Goal: Check status

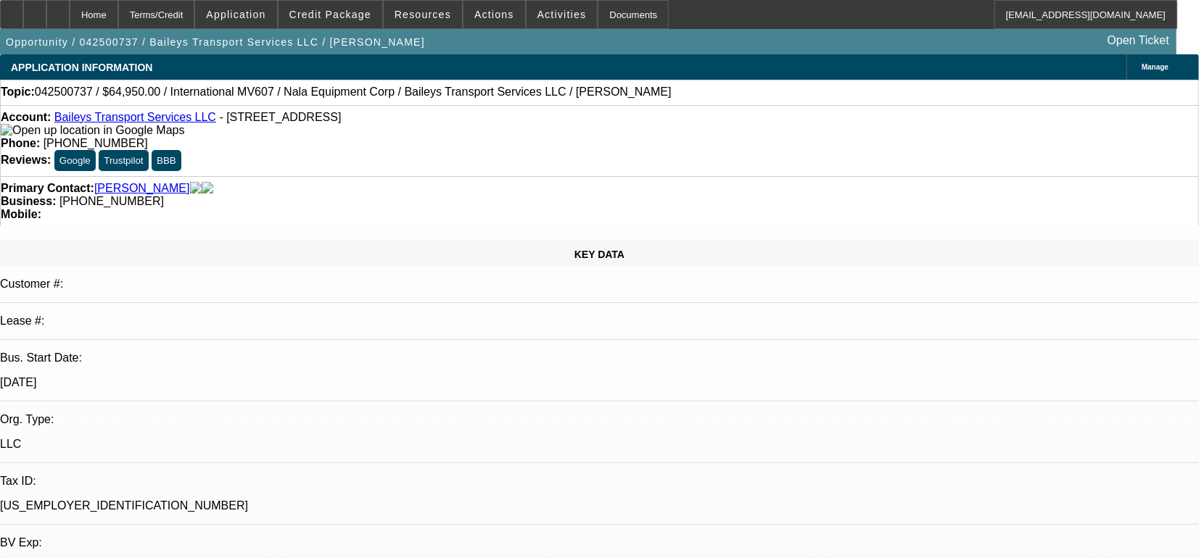
select select "0"
select select "2"
select select "0"
select select "2"
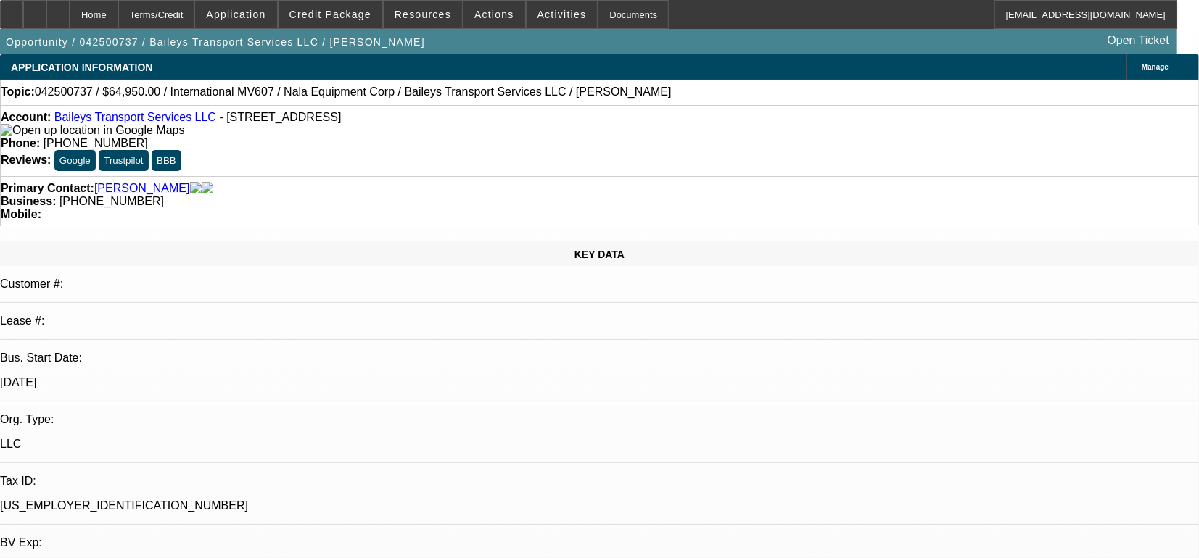
select select "0"
select select "2"
select select "0"
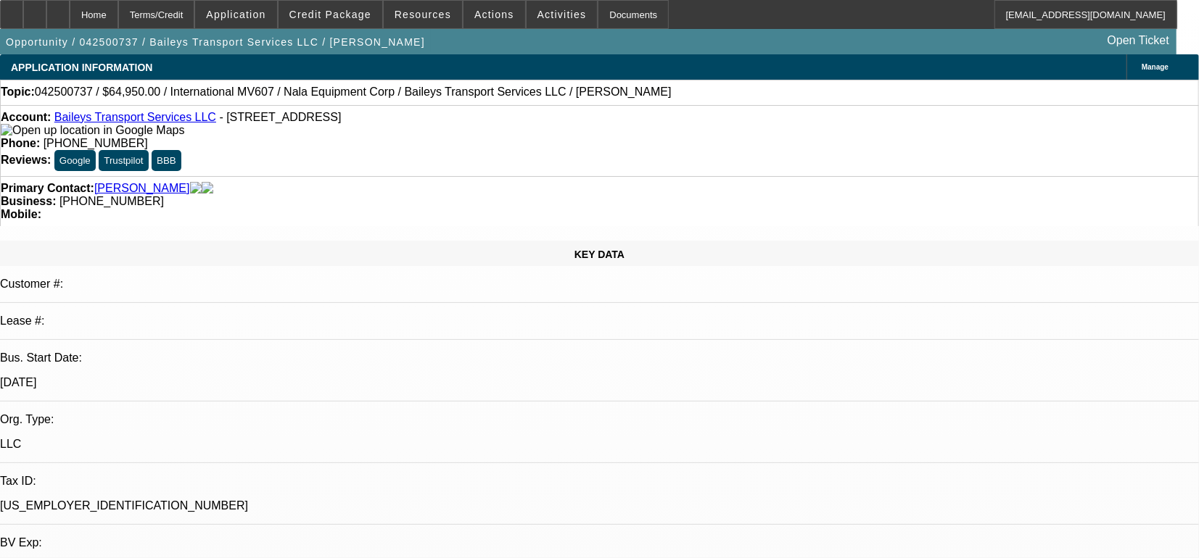
select select "2"
select select "0"
select select "1"
select select "2"
select select "6"
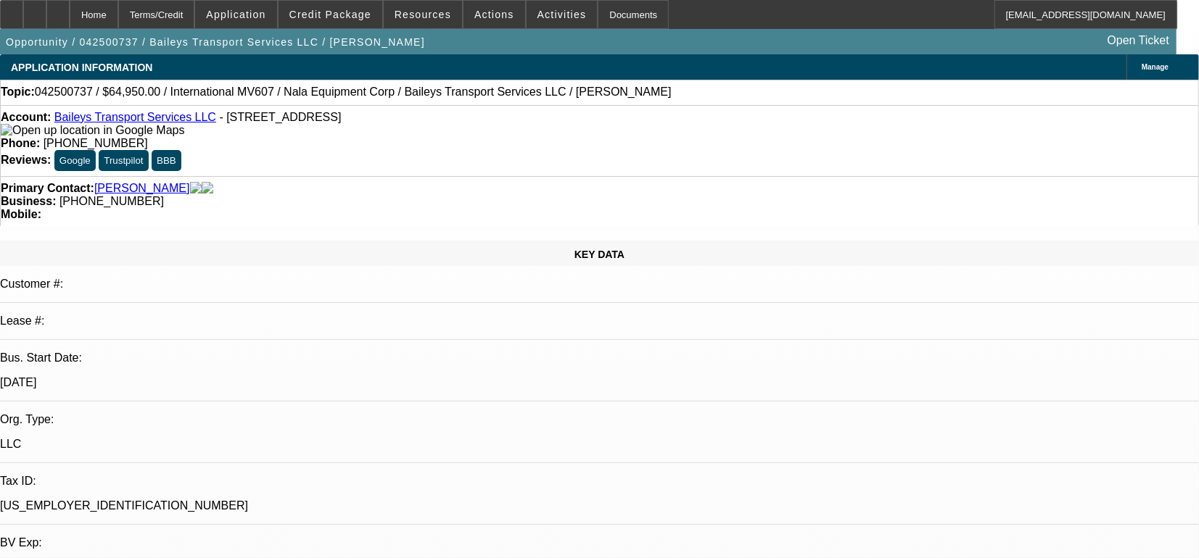
select select "1"
select select "2"
select select "6"
select select "1"
select select "2"
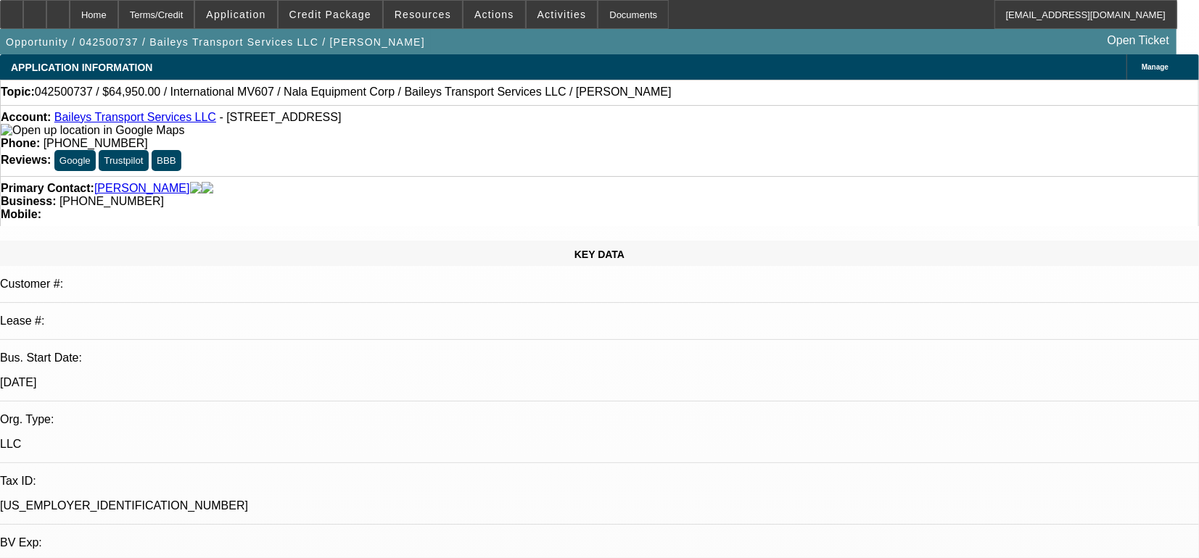
select select "6"
select select "1"
select select "2"
select select "6"
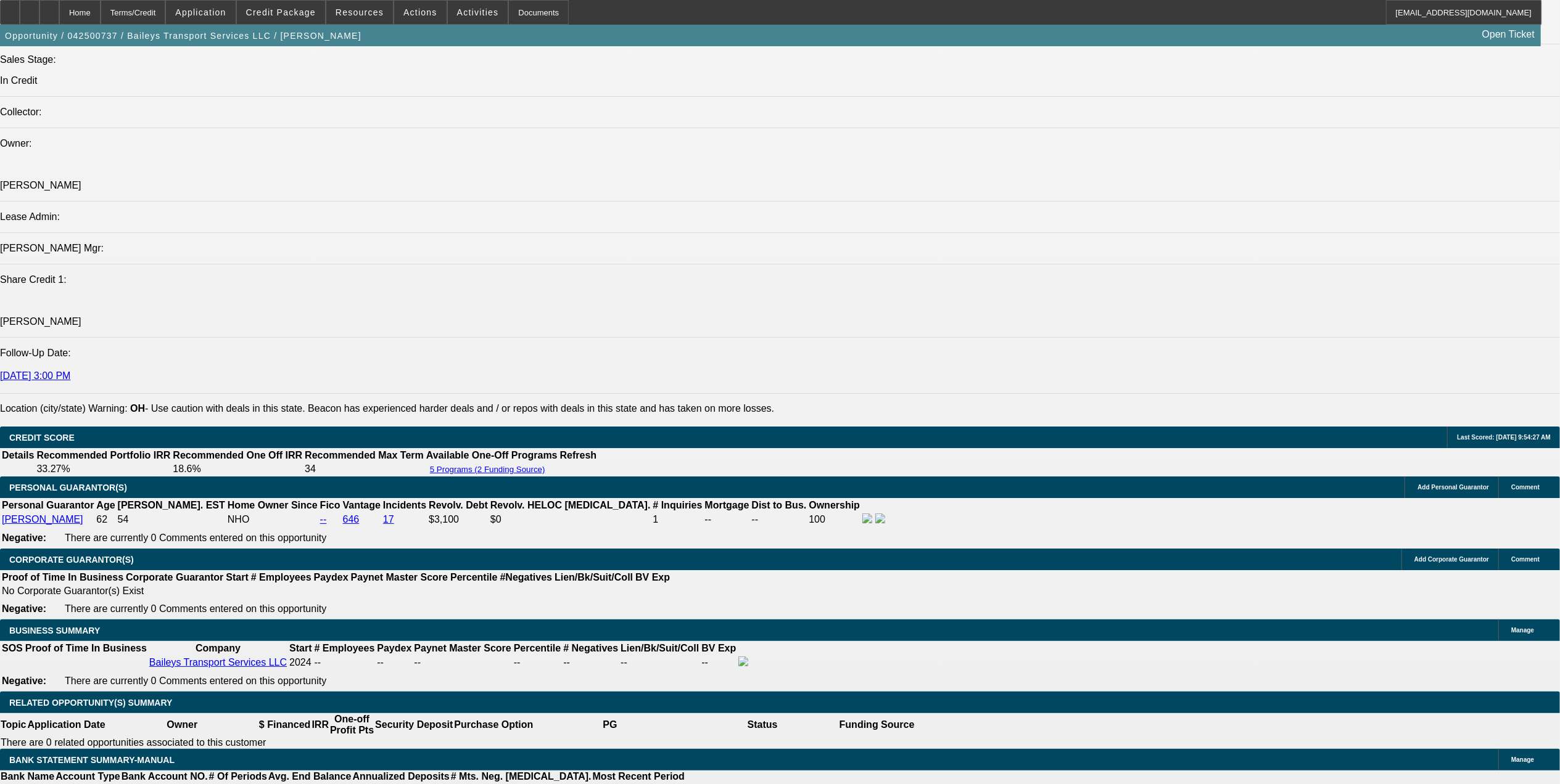
scroll to position [1809, 0]
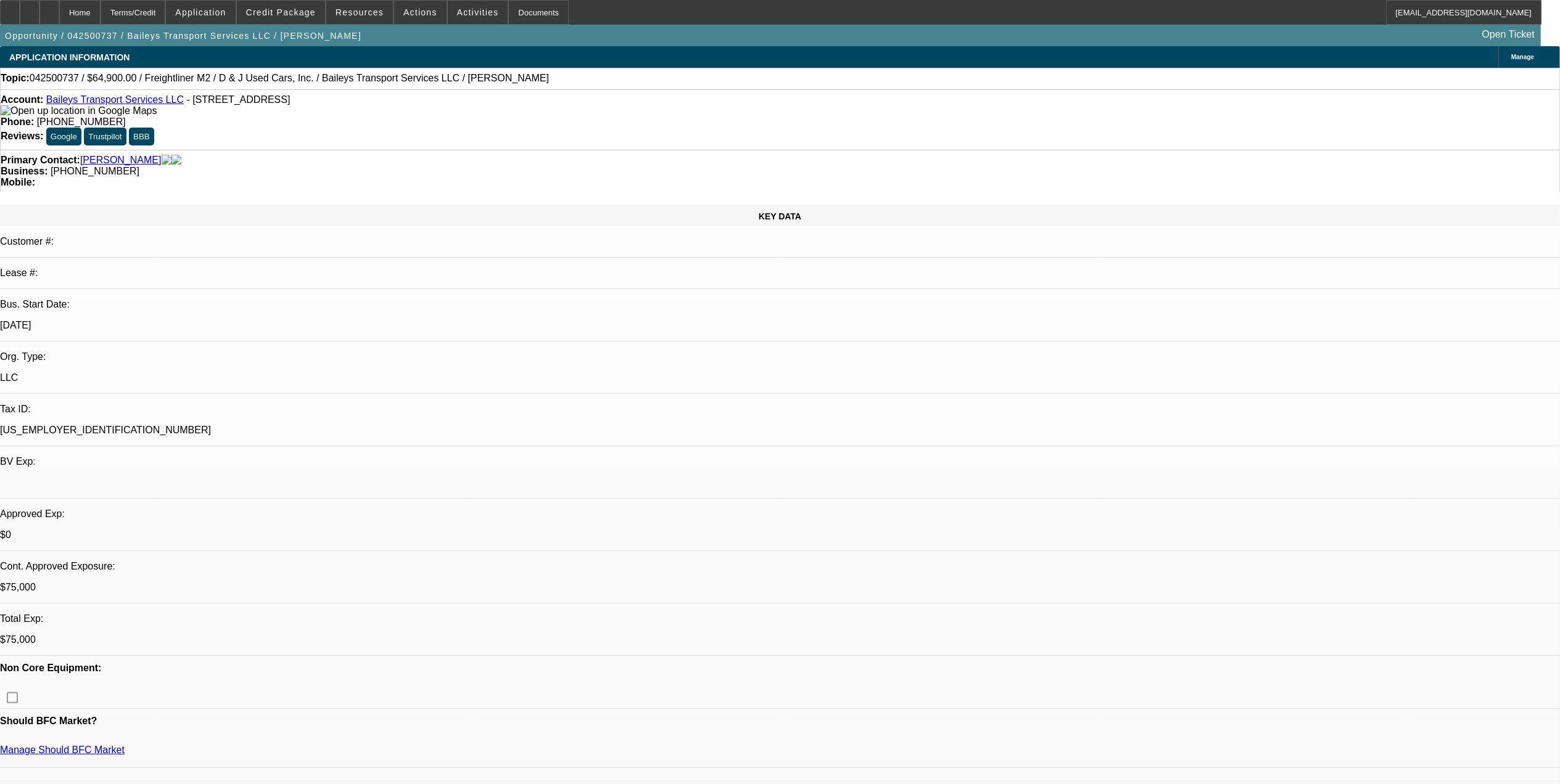
select select "0"
select select "2"
select select "0"
select select "2"
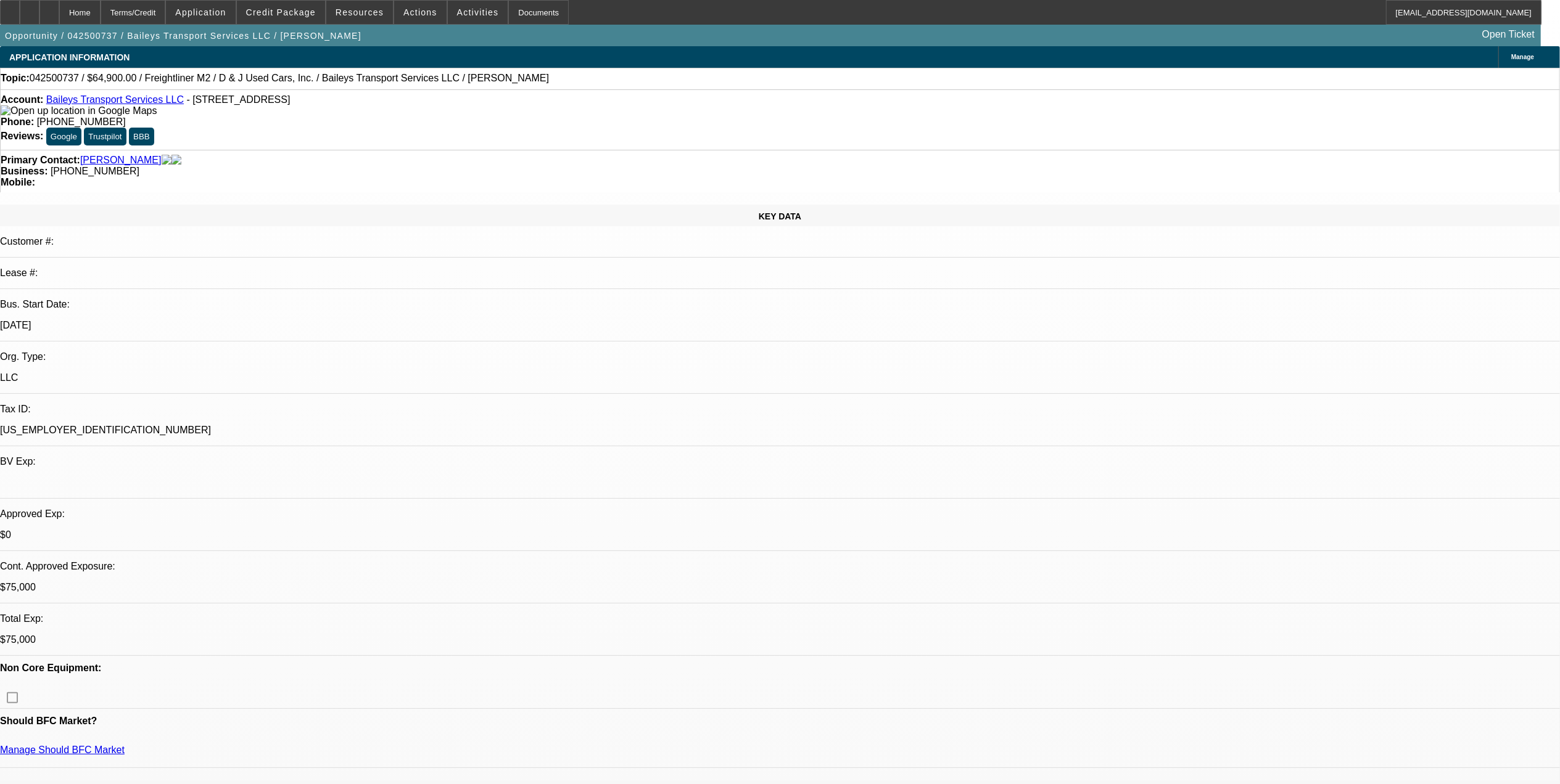
select select "0"
select select "2"
select select "0"
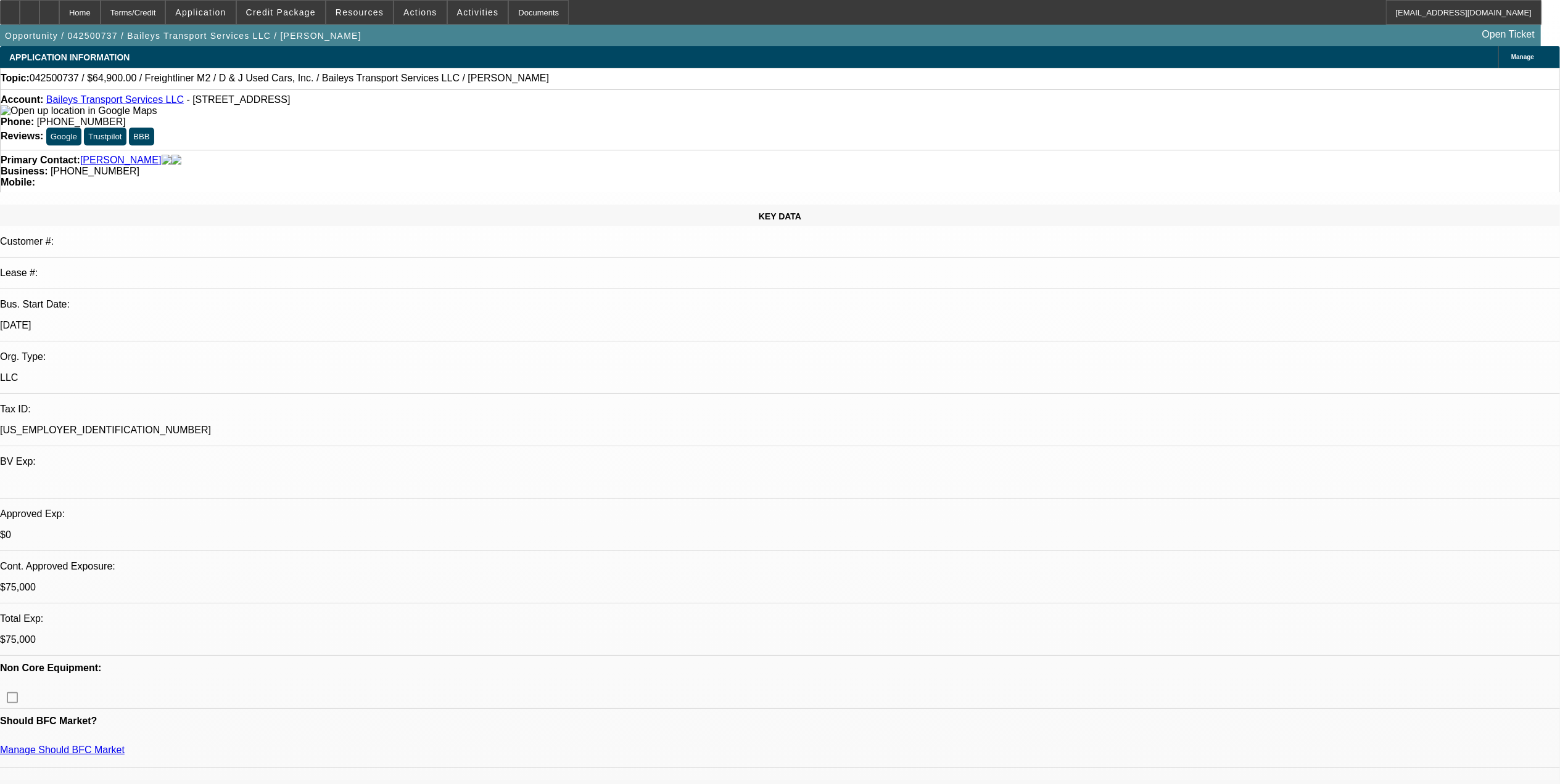
select select "2"
select select "0"
select select "1"
select select "2"
select select "6"
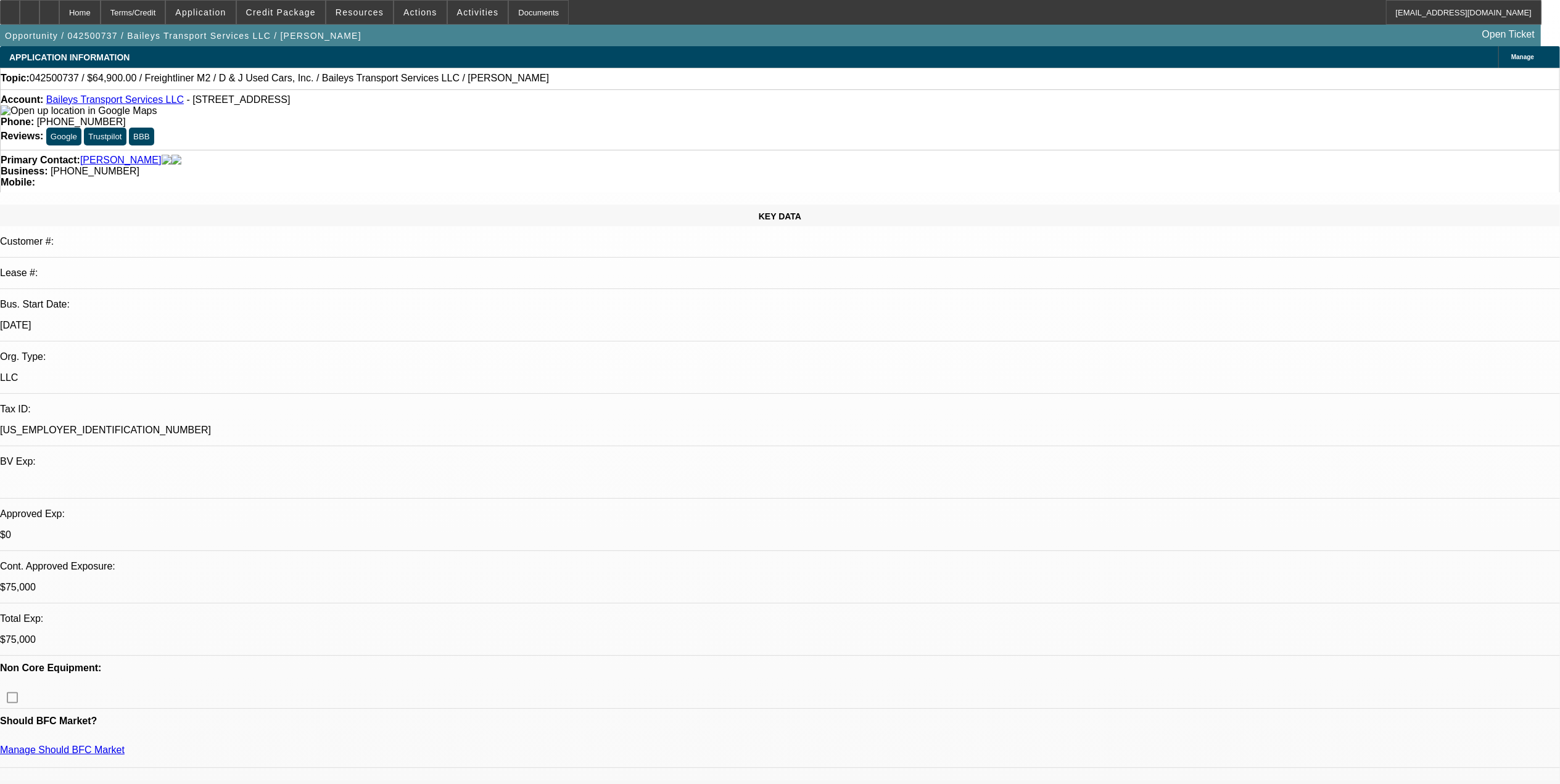
select select "1"
select select "2"
select select "6"
select select "1"
select select "2"
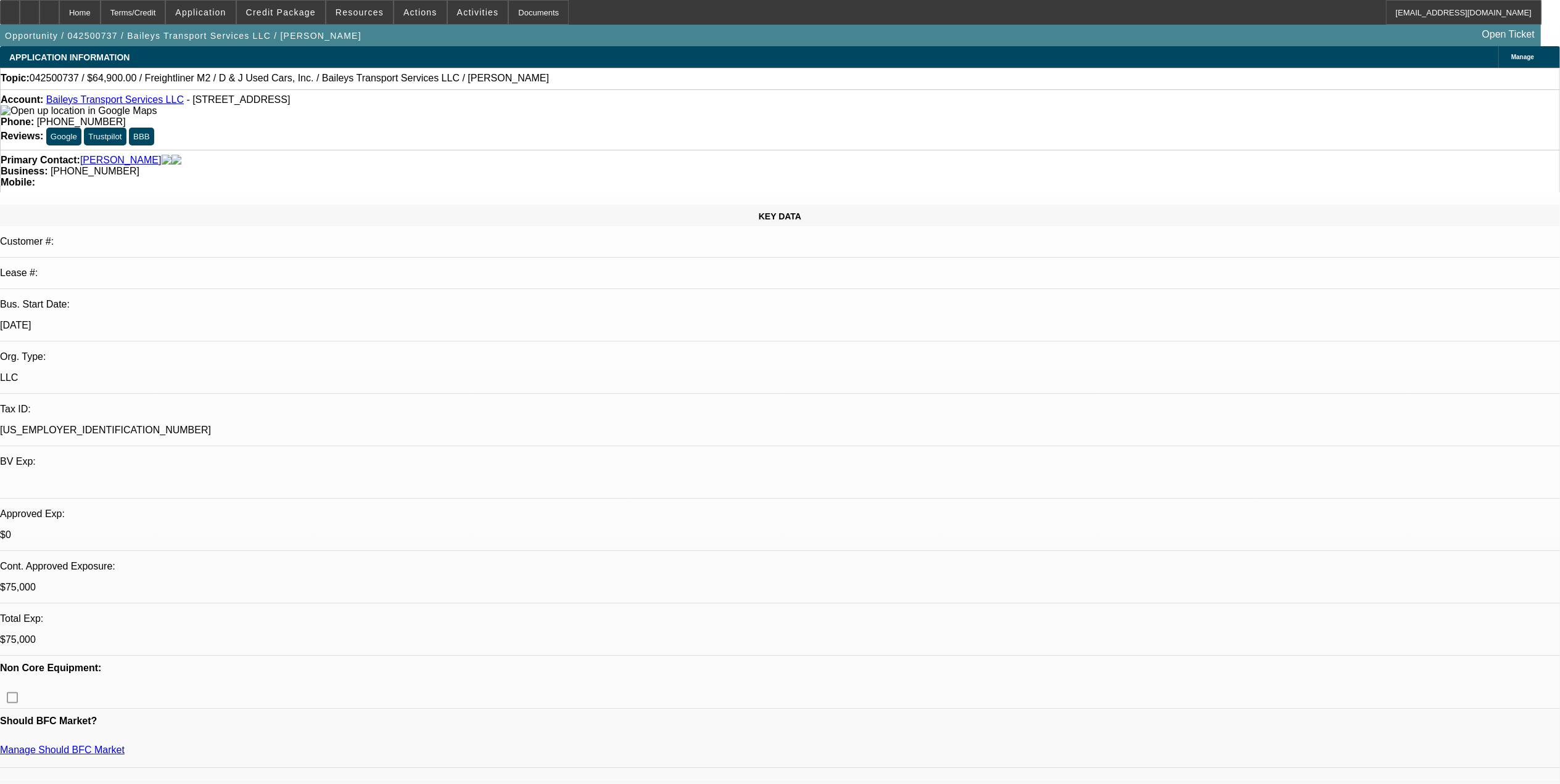
select select "6"
select select "1"
select select "2"
select select "6"
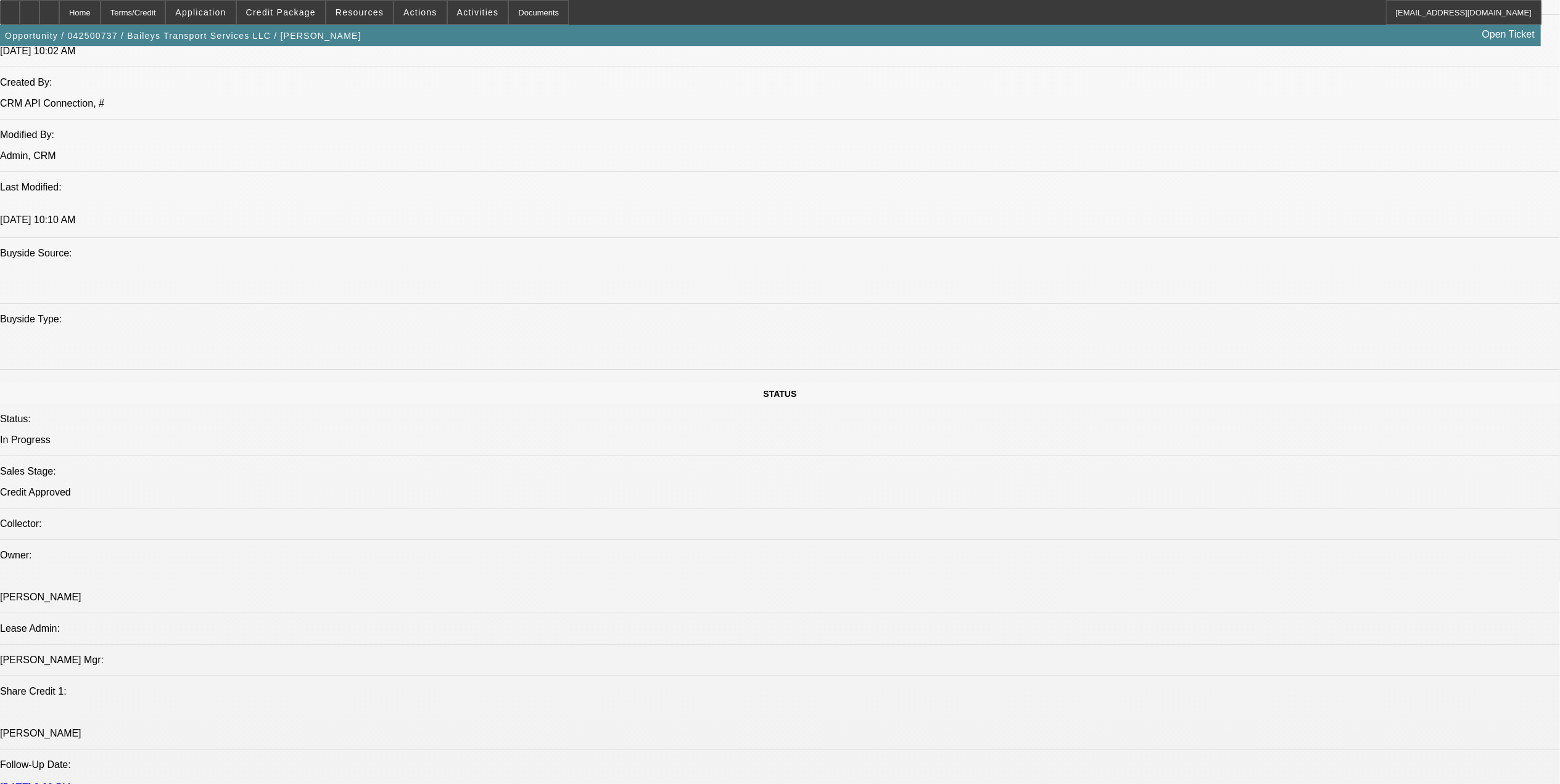
scroll to position [164, 0]
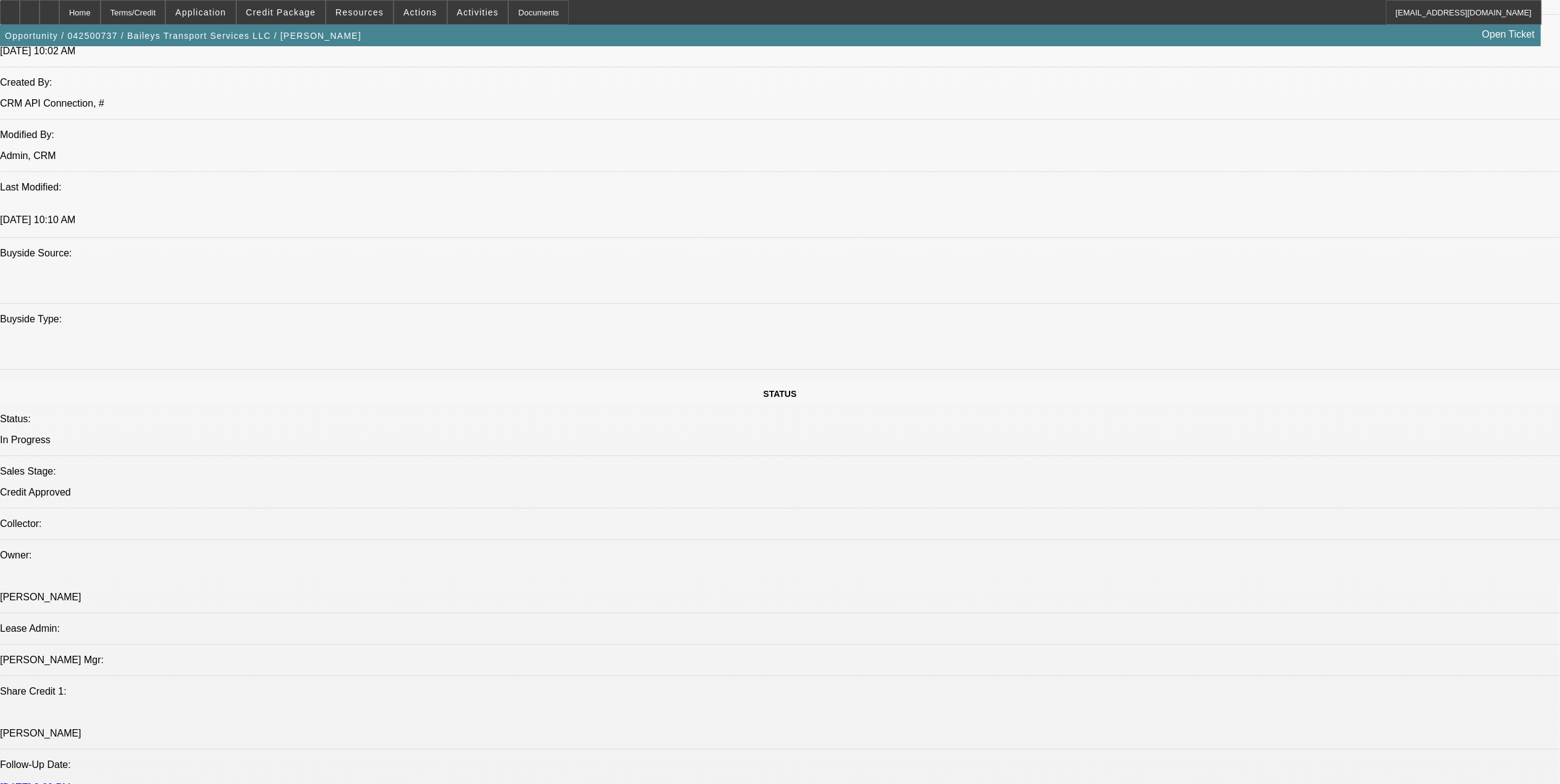
drag, startPoint x: 1214, startPoint y: 261, endPoint x: 1229, endPoint y: 254, distance: 16.6
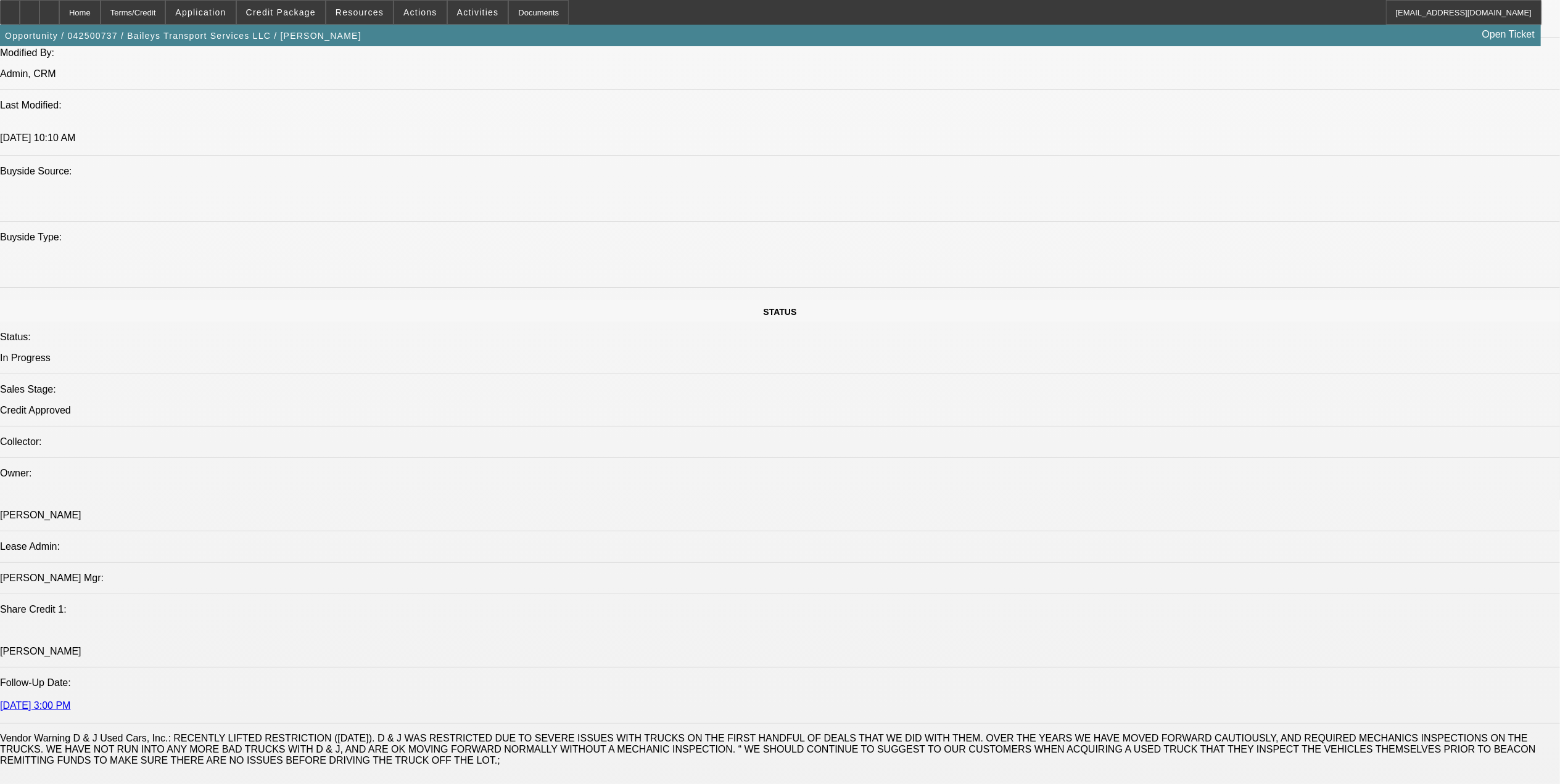
scroll to position [493, 0]
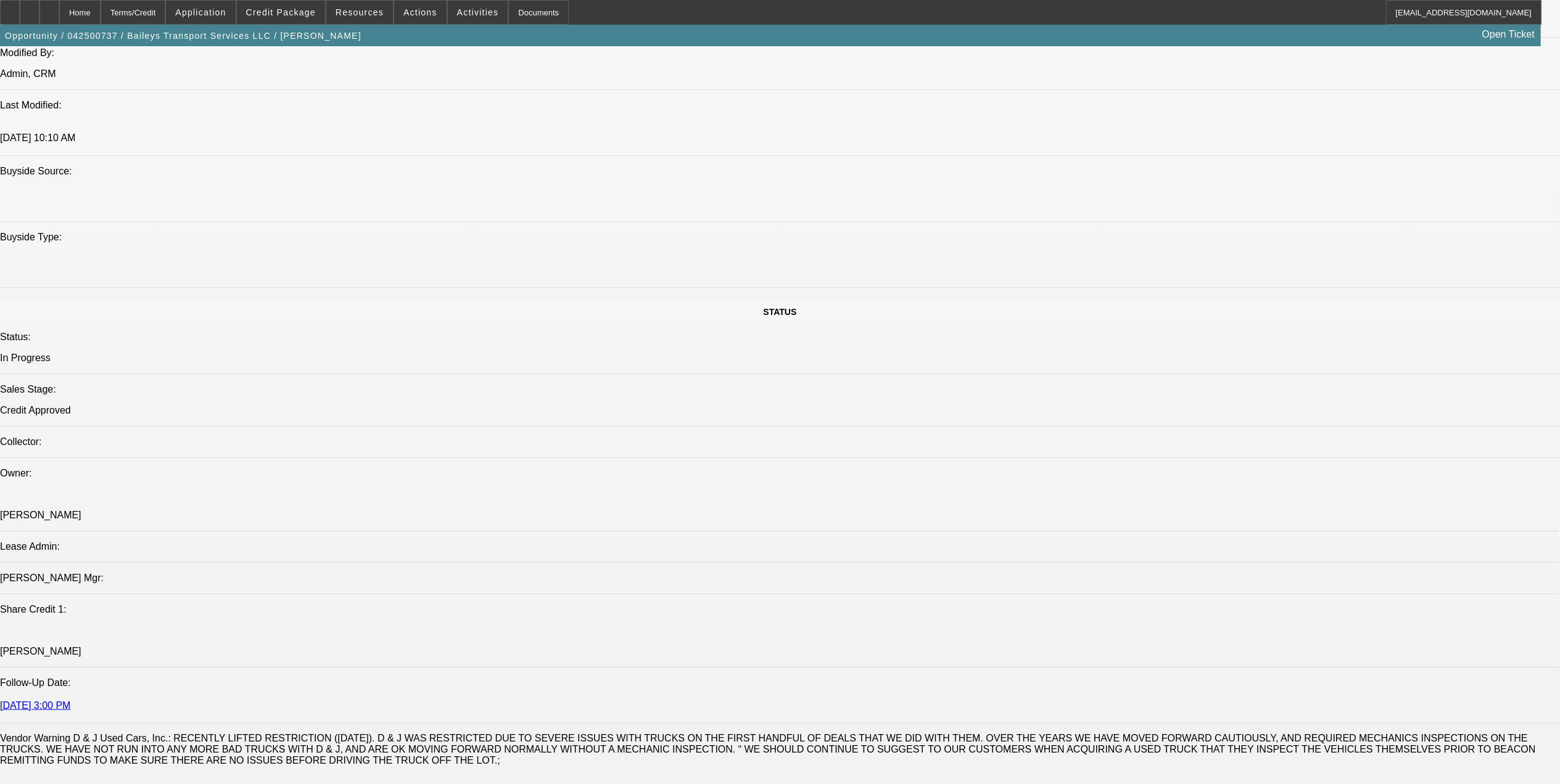
drag, startPoint x: 1204, startPoint y: 250, endPoint x: 1206, endPoint y: 240, distance: 10.2
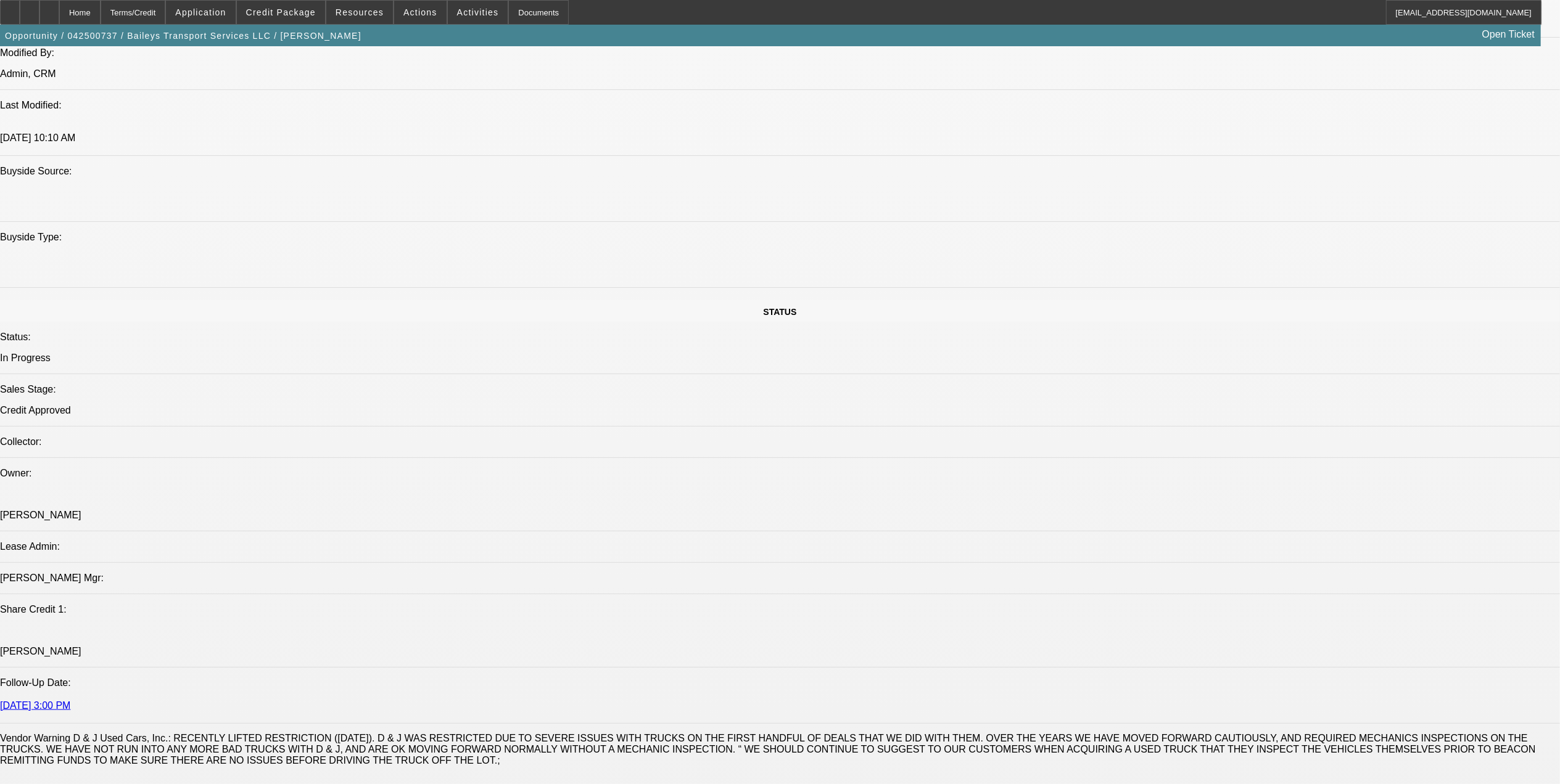
drag, startPoint x: 1200, startPoint y: 206, endPoint x: 1200, endPoint y: 198, distance: 8.0
drag, startPoint x: 1200, startPoint y: 198, endPoint x: 1198, endPoint y: 161, distance: 37.1
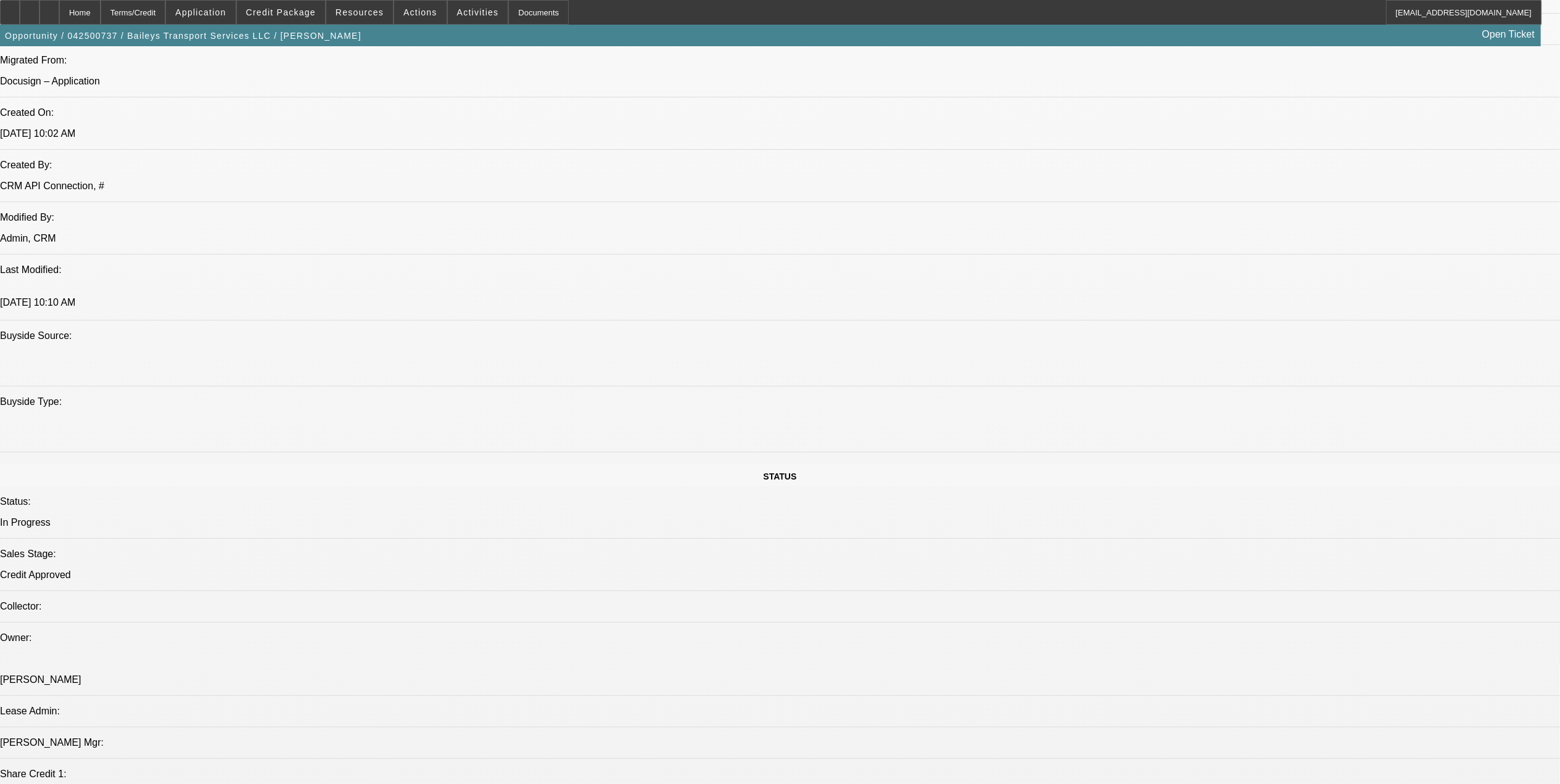
scroll to position [493, 0]
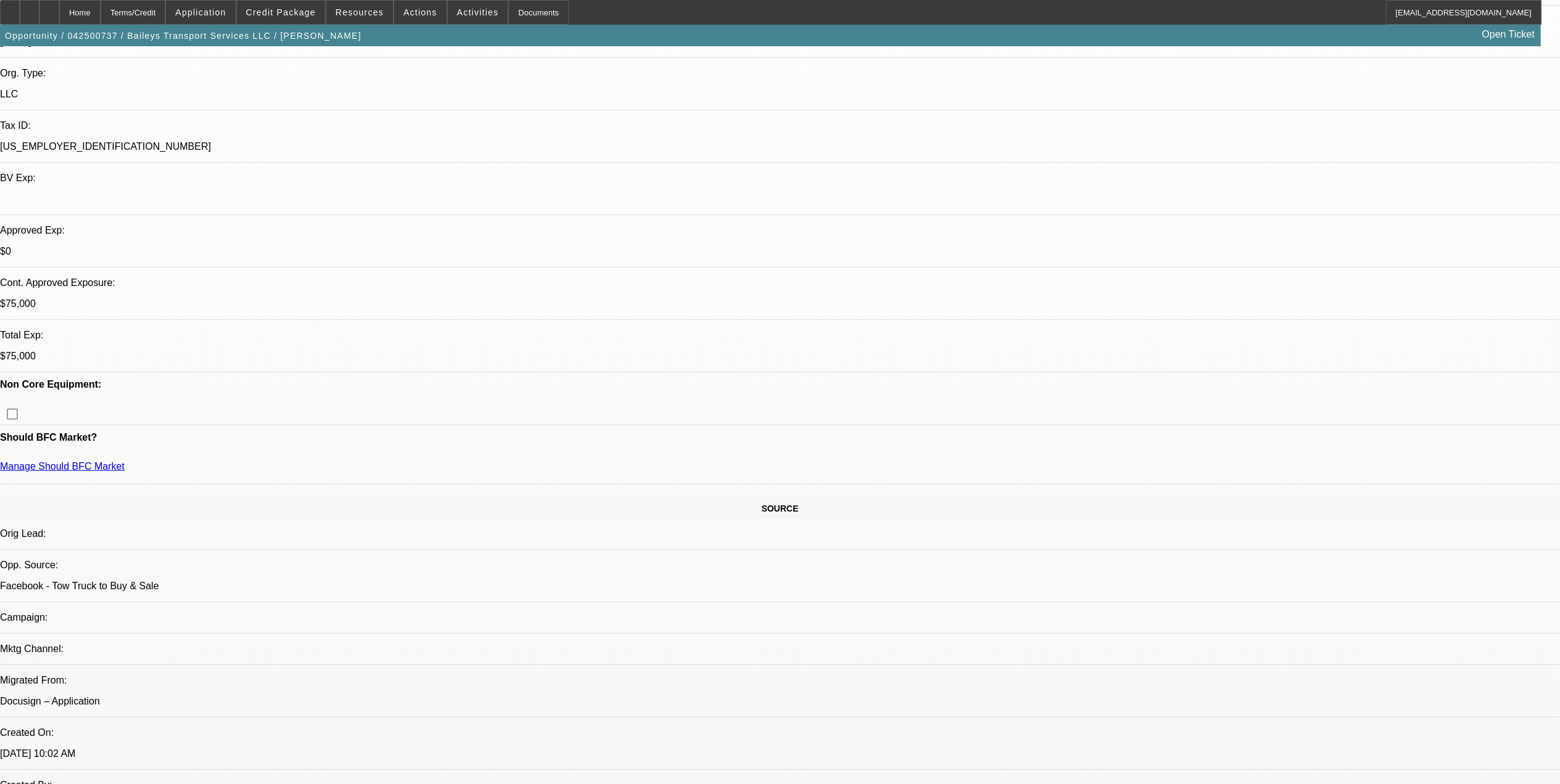
scroll to position [82, 0]
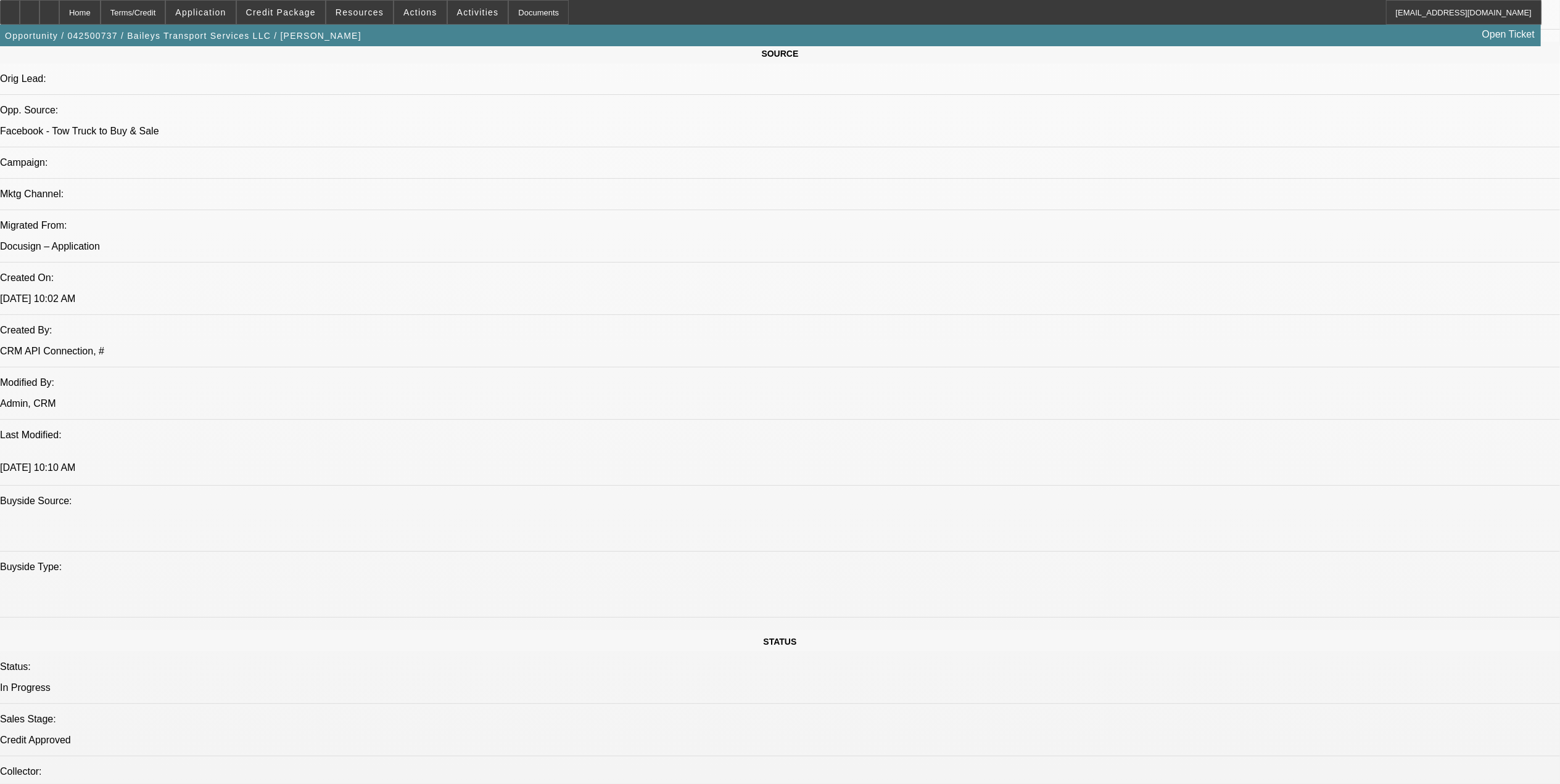
scroll to position [740, 0]
drag, startPoint x: 50, startPoint y: 486, endPoint x: 148, endPoint y: 491, distance: 98.1
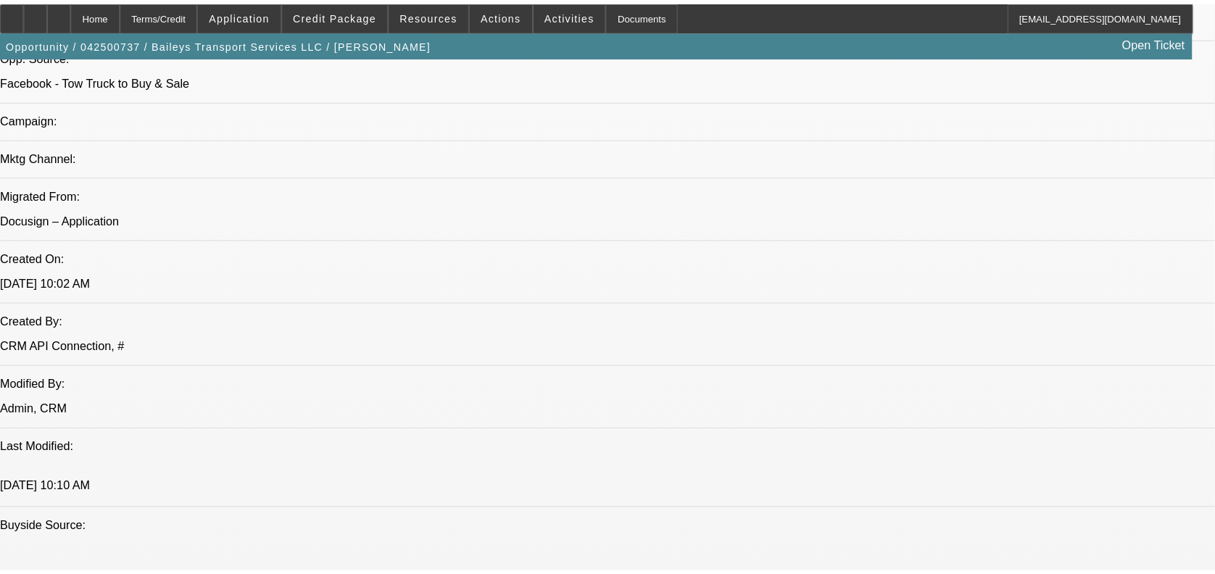
scroll to position [483, 0]
